Goal: Download file/media

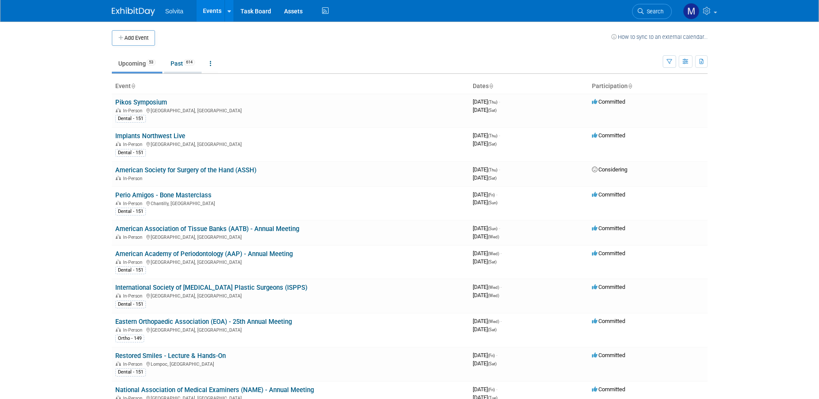
click at [177, 59] on link "Past 614" at bounding box center [183, 63] width 38 height 16
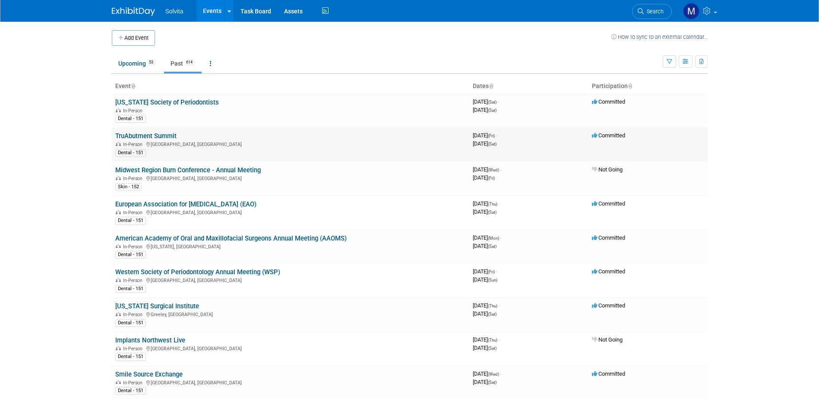
click at [149, 136] on link "TruAbutment Summit" at bounding box center [145, 136] width 61 height 8
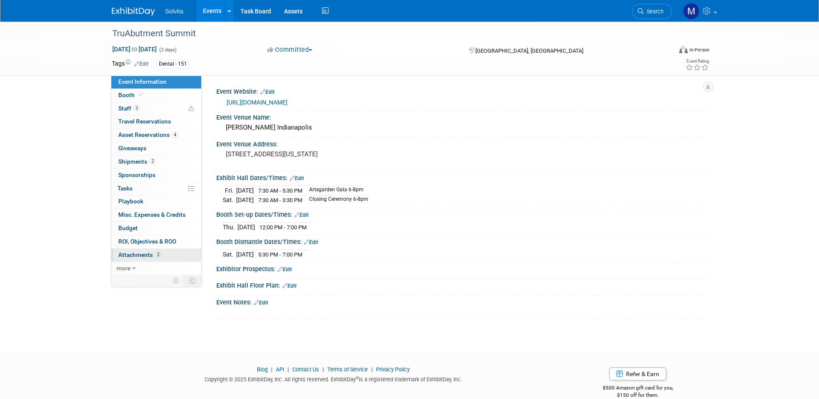
click at [137, 253] on span "Attachments 2" at bounding box center [139, 254] width 43 height 7
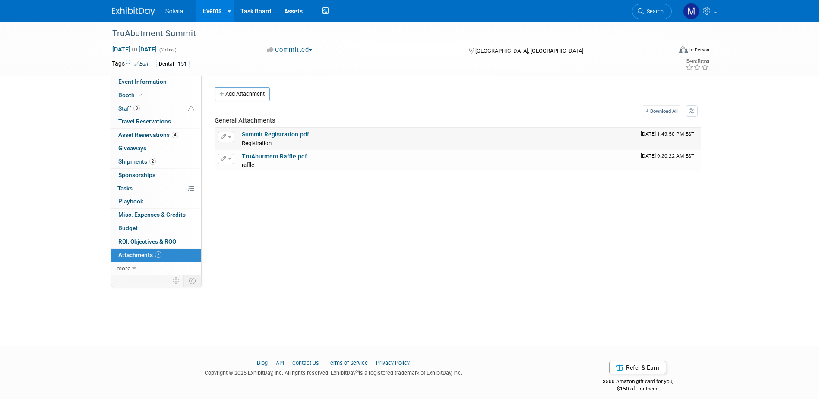
click at [269, 135] on link "Summit Registration.pdf" at bounding box center [275, 134] width 67 height 7
